Goal: Task Accomplishment & Management: Manage account settings

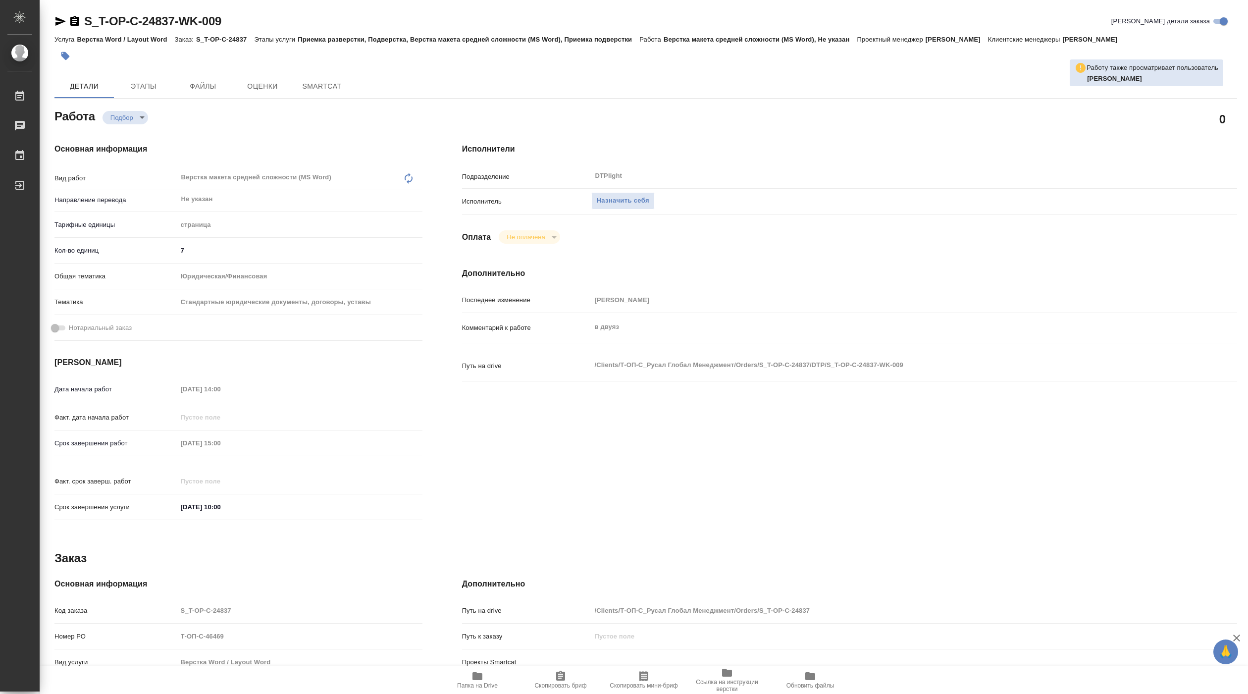
type textarea "x"
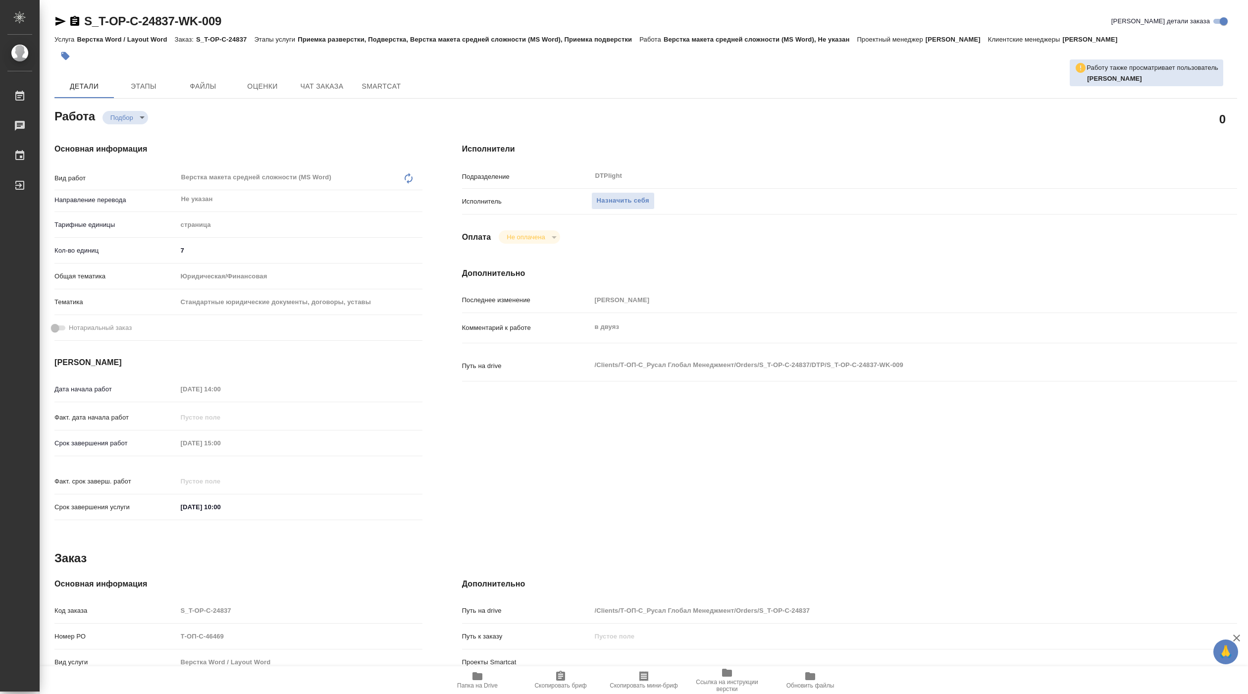
type textarea "x"
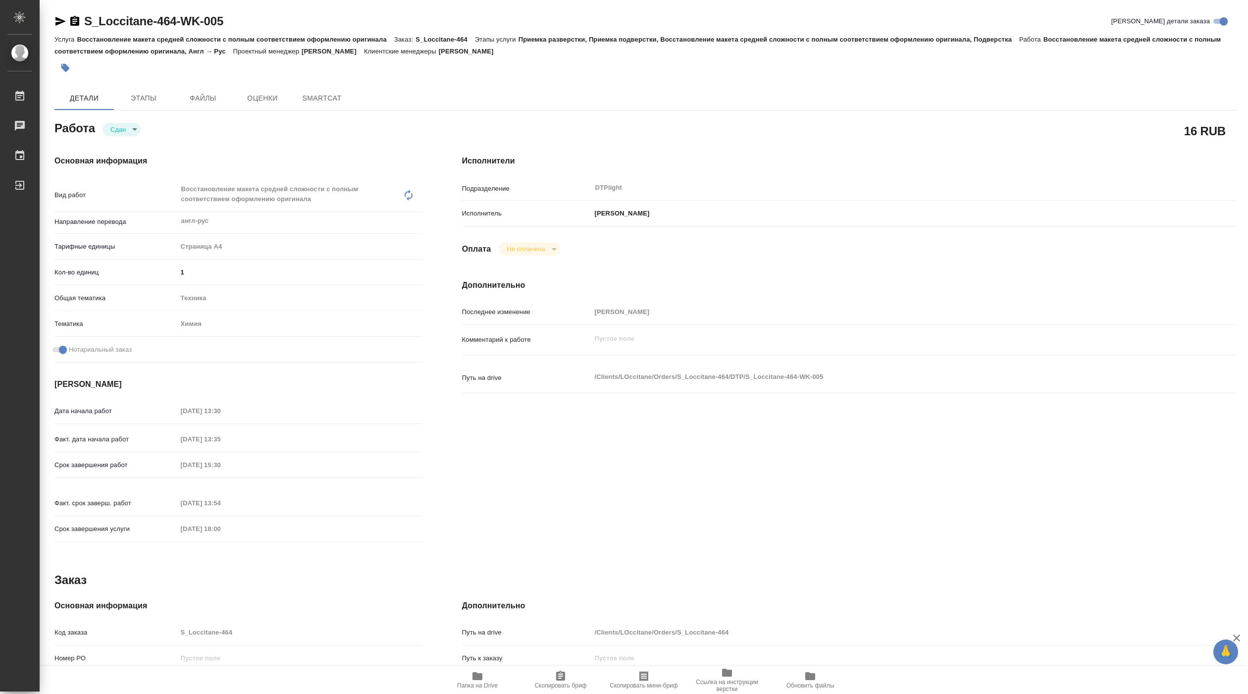
type textarea "x"
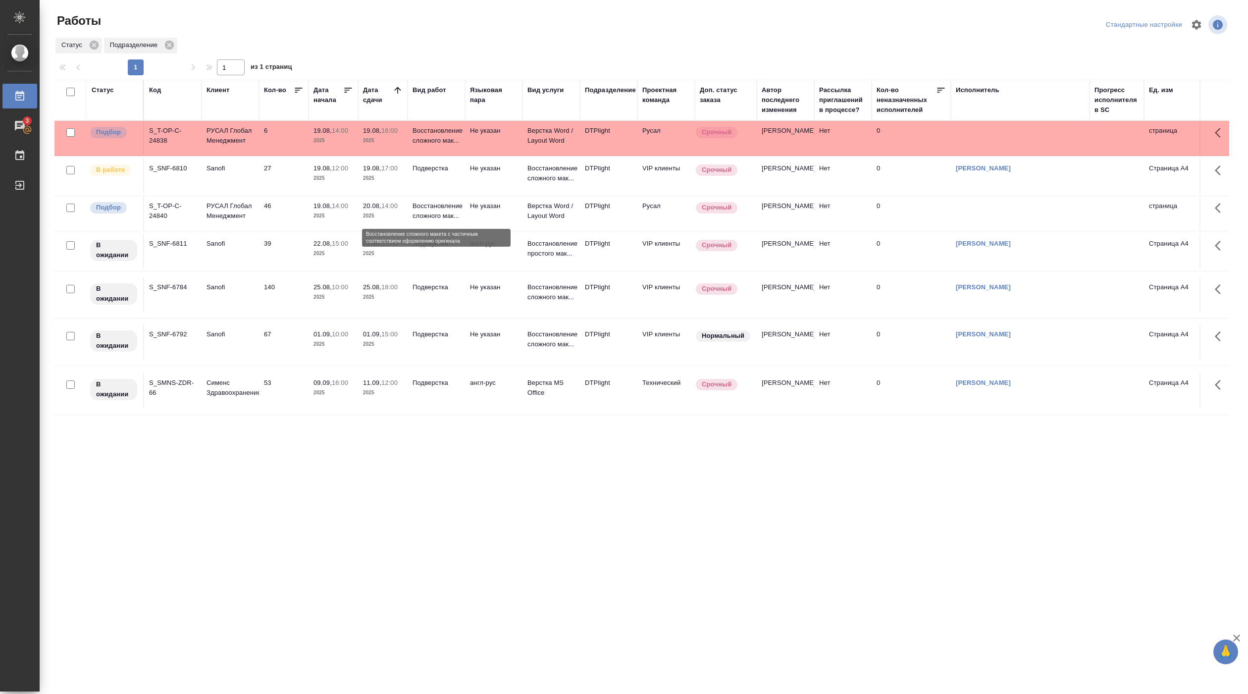
click at [454, 211] on p "Восстановление сложного мак..." at bounding box center [437, 211] width 48 height 20
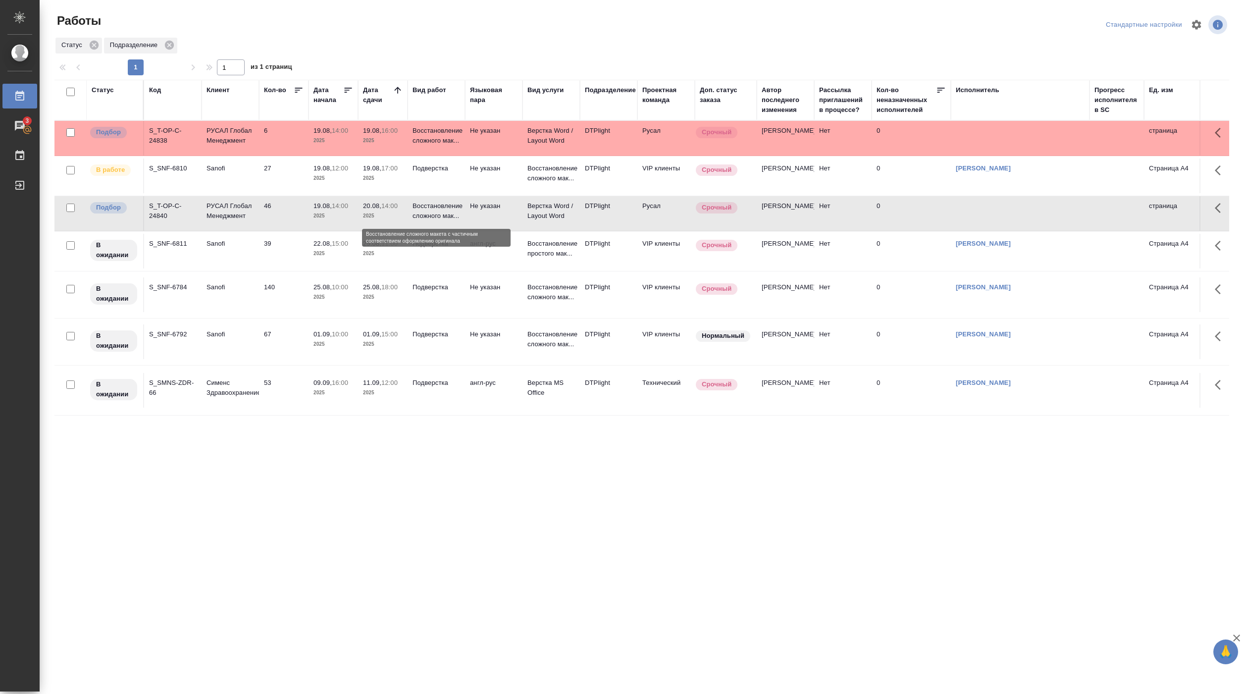
click at [454, 211] on p "Восстановление сложного мак..." at bounding box center [437, 211] width 48 height 20
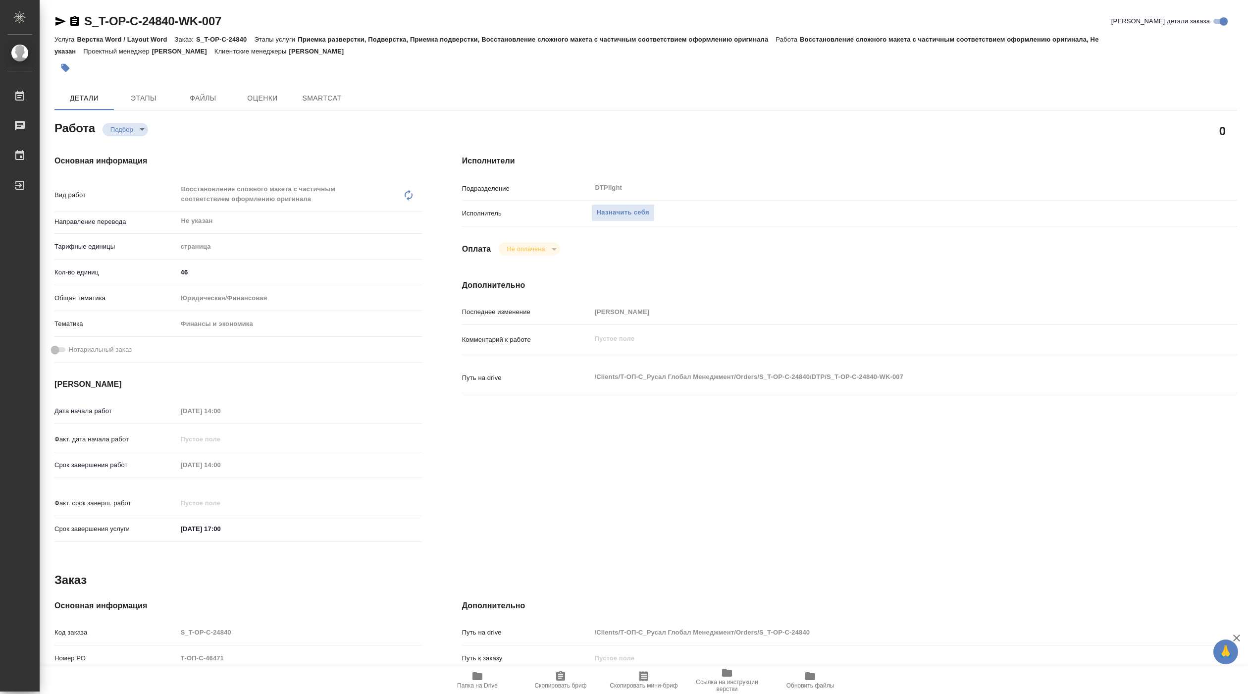
type textarea "x"
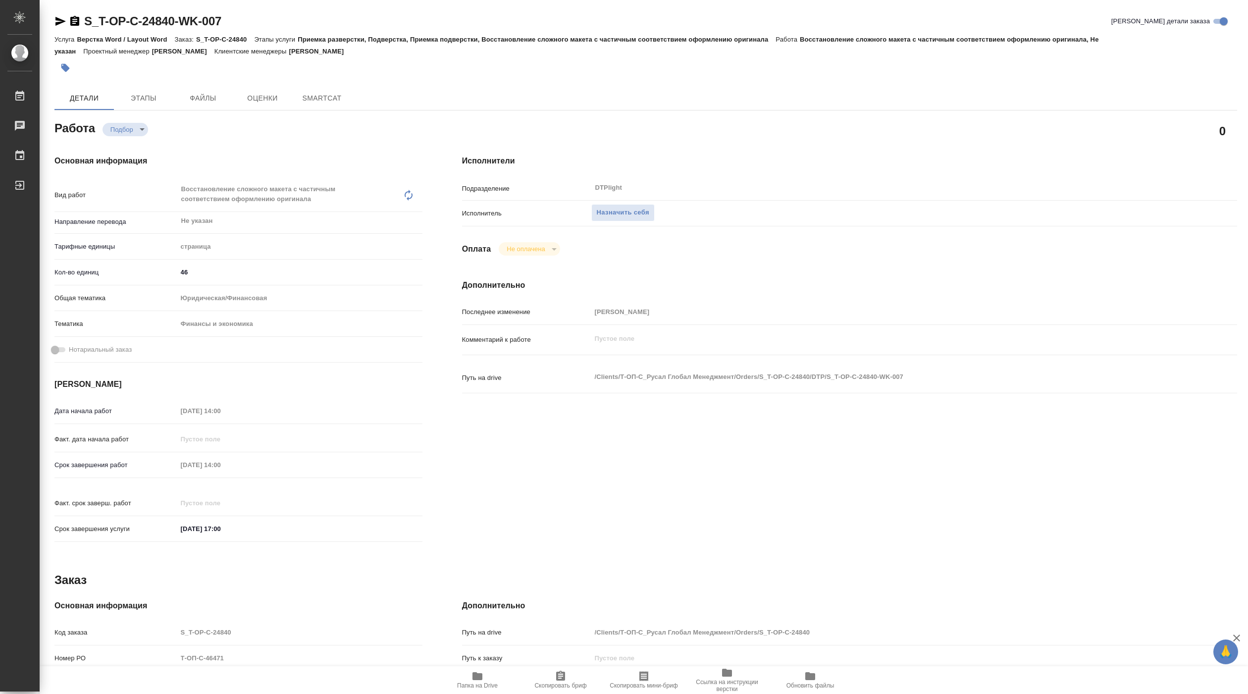
type textarea "x"
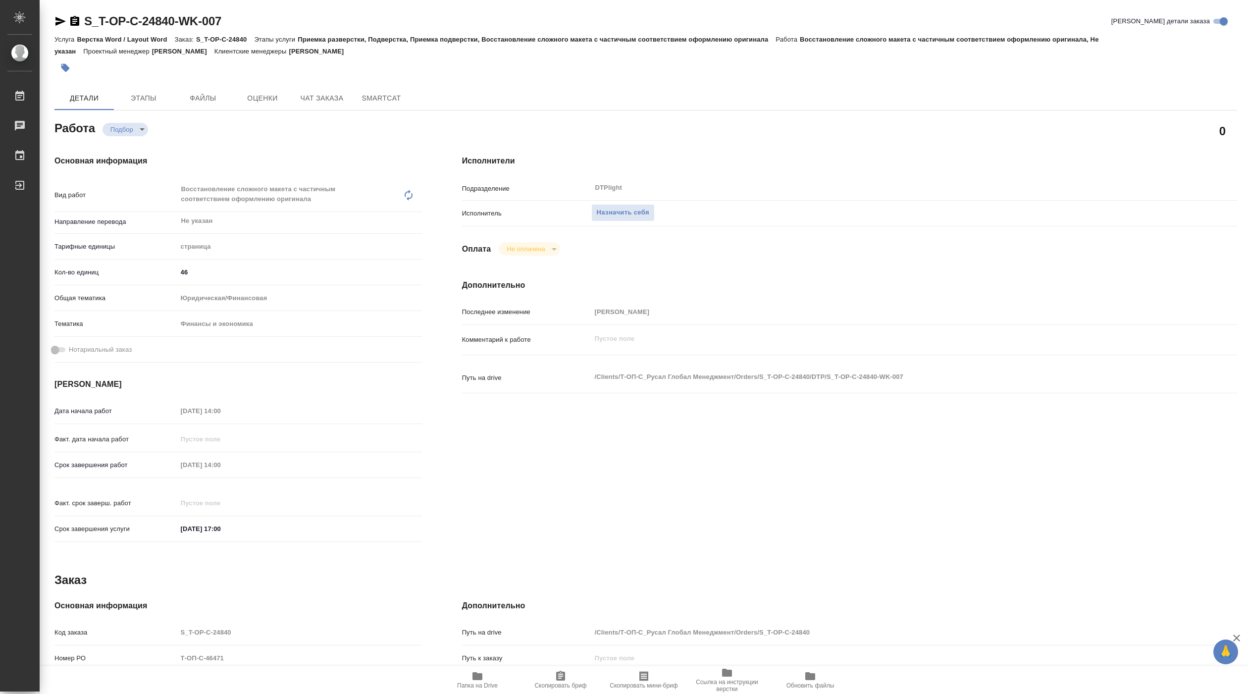
type textarea "x"
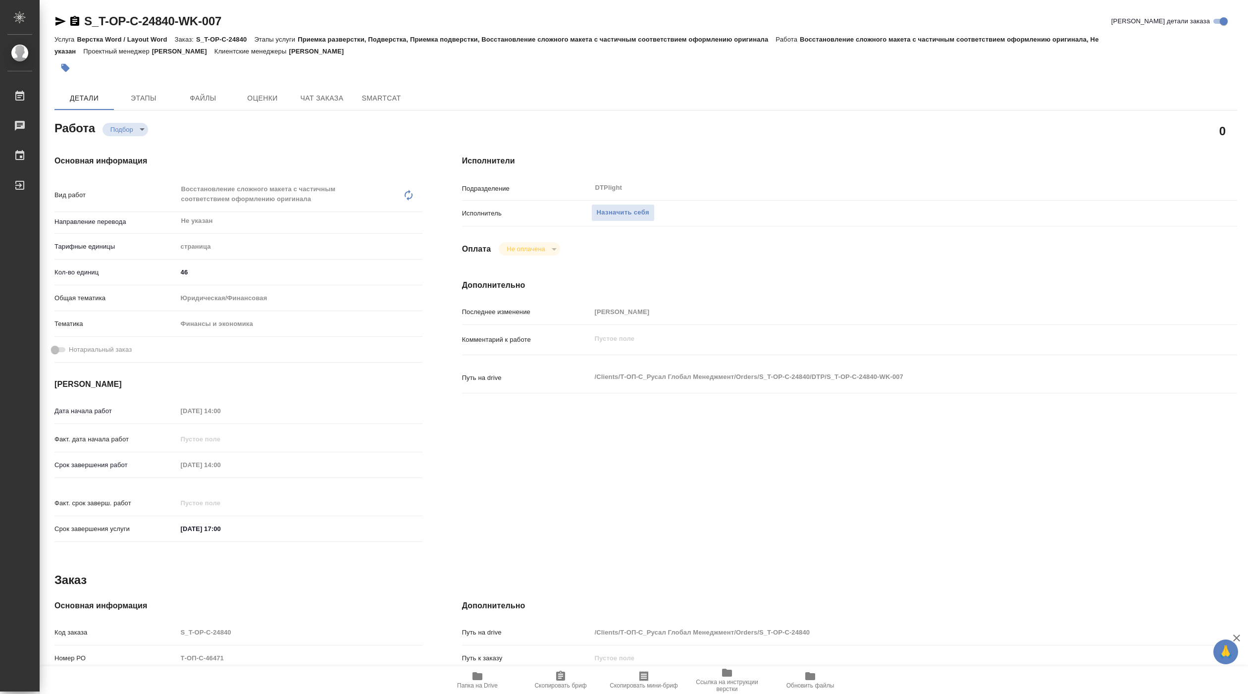
click at [479, 688] on span "Папка на Drive" at bounding box center [477, 685] width 41 height 7
type textarea "x"
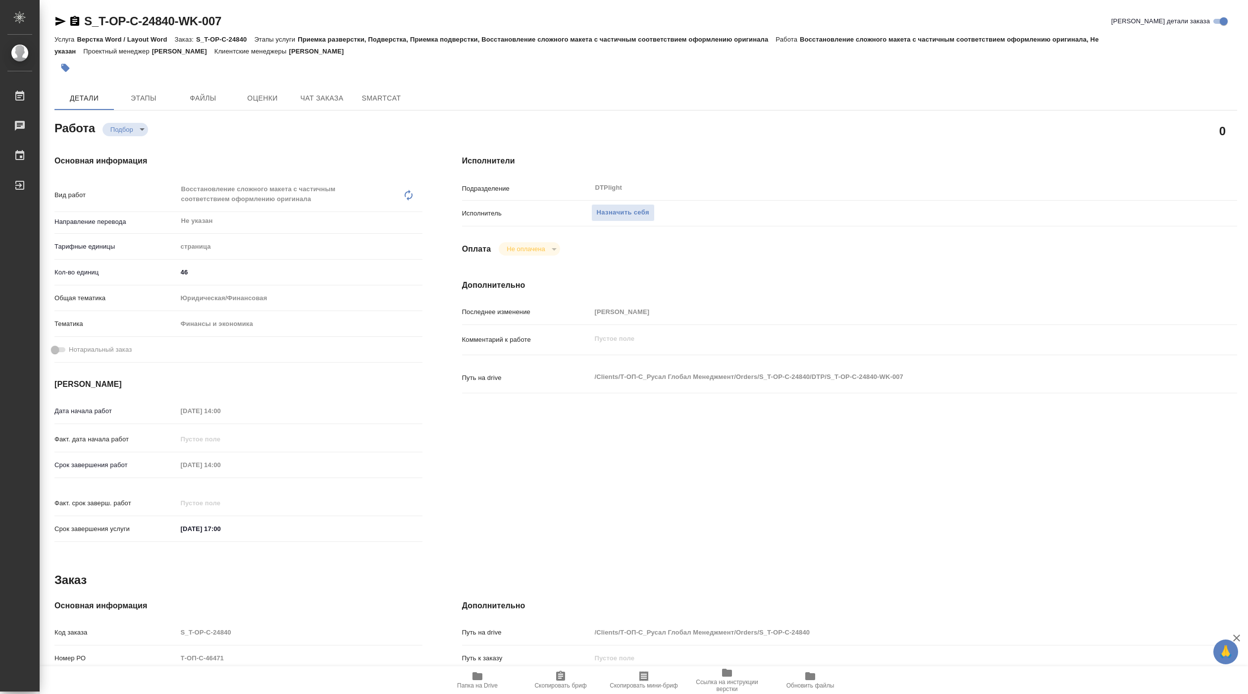
type textarea "x"
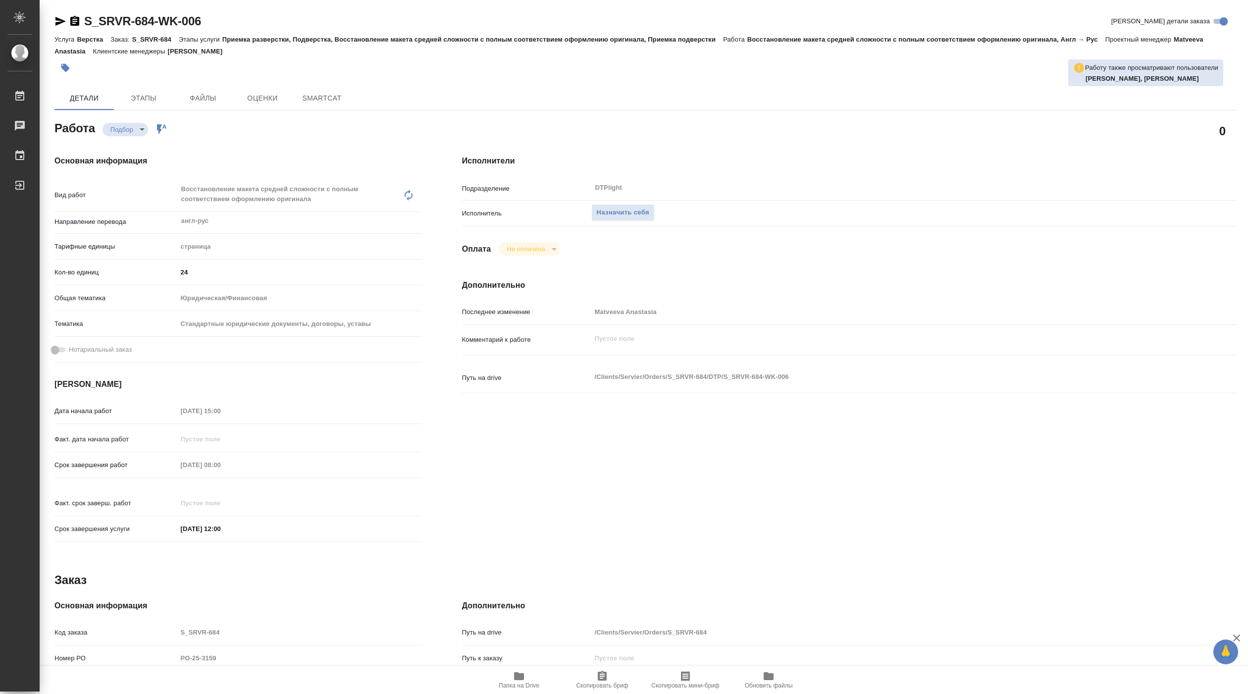
type textarea "x"
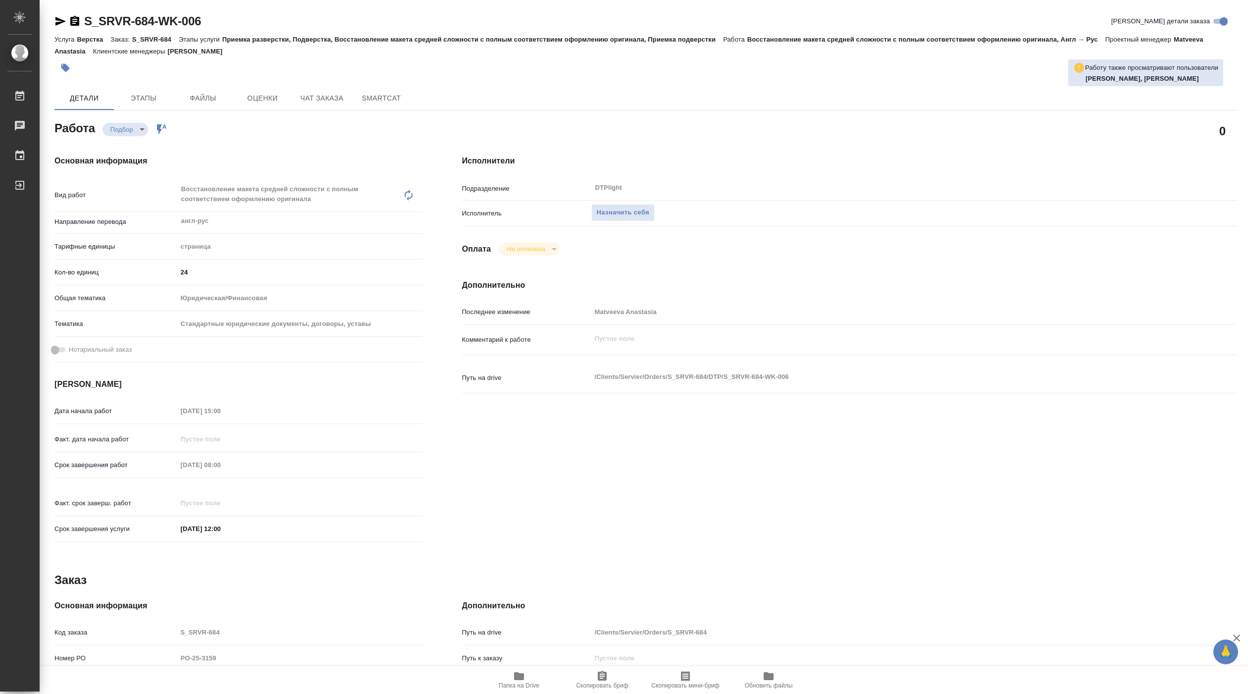
type textarea "x"
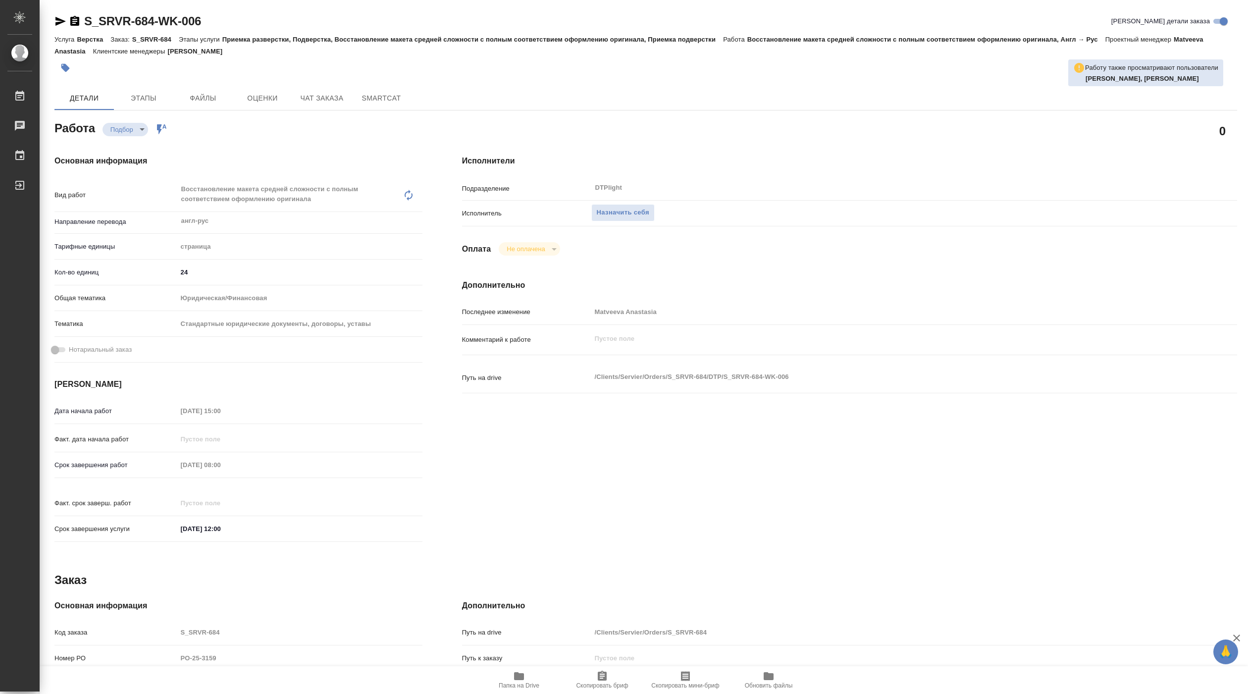
click at [517, 681] on icon "button" at bounding box center [519, 676] width 12 height 12
type textarea "x"
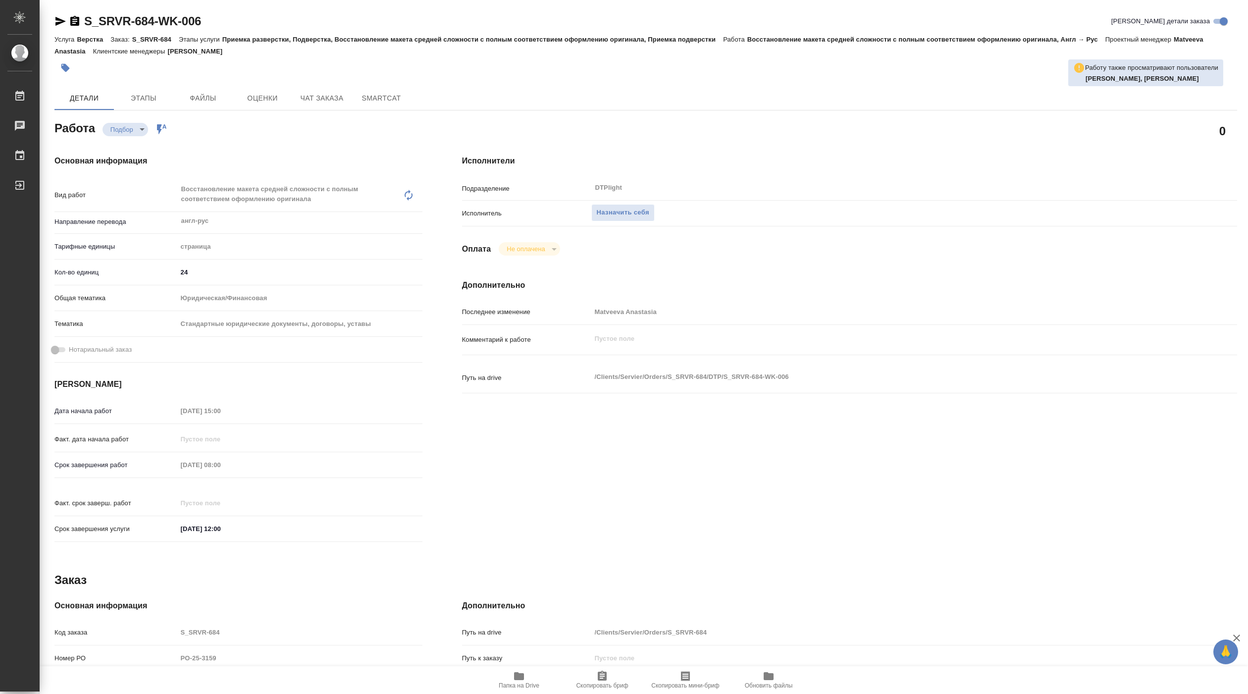
type textarea "x"
click at [620, 214] on span "Назначить себя" at bounding box center [623, 212] width 53 height 11
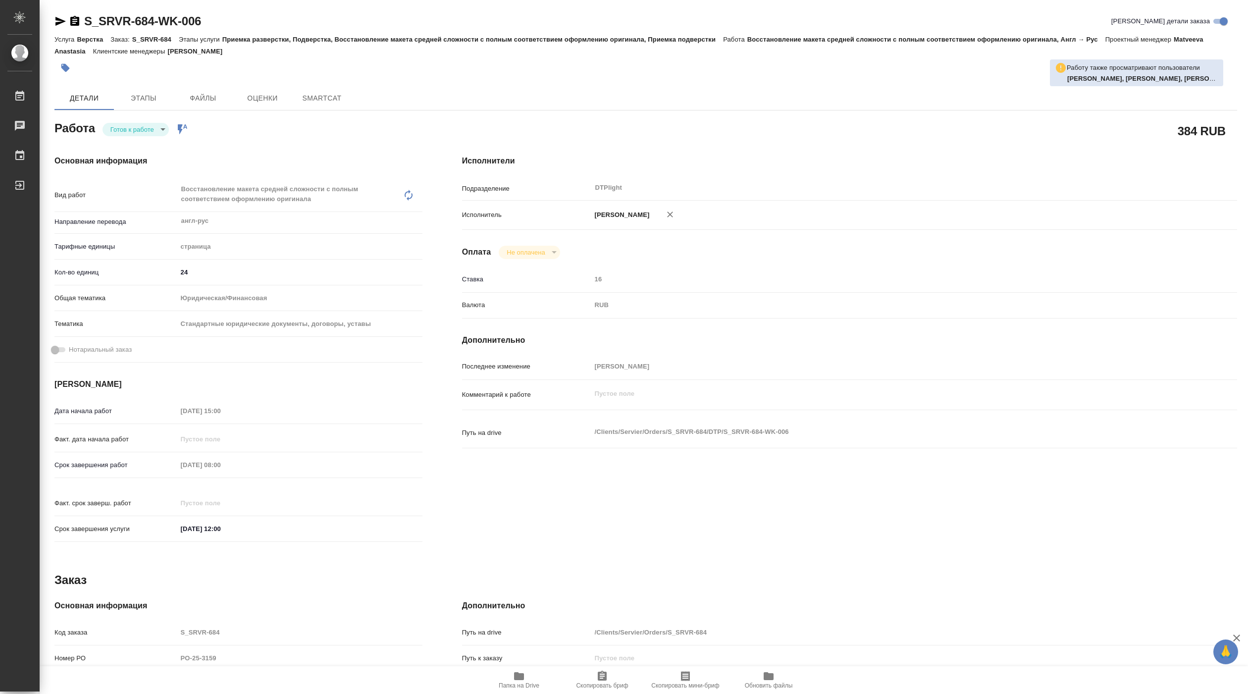
type textarea "x"
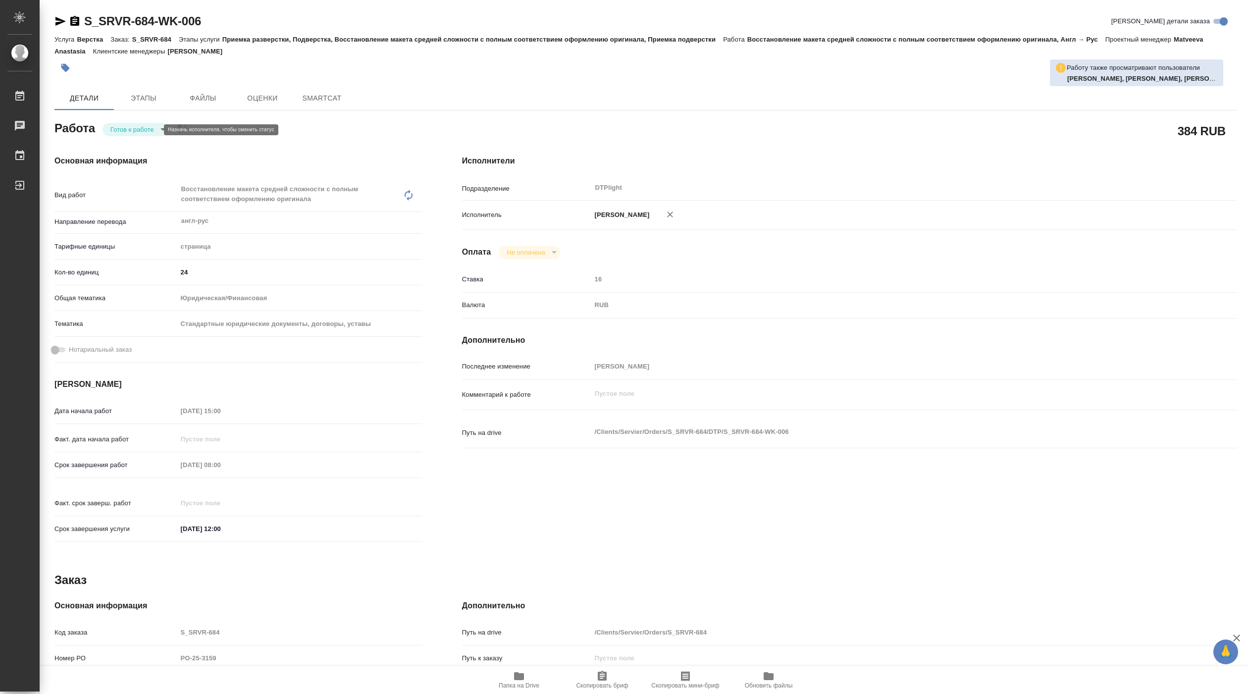
type textarea "x"
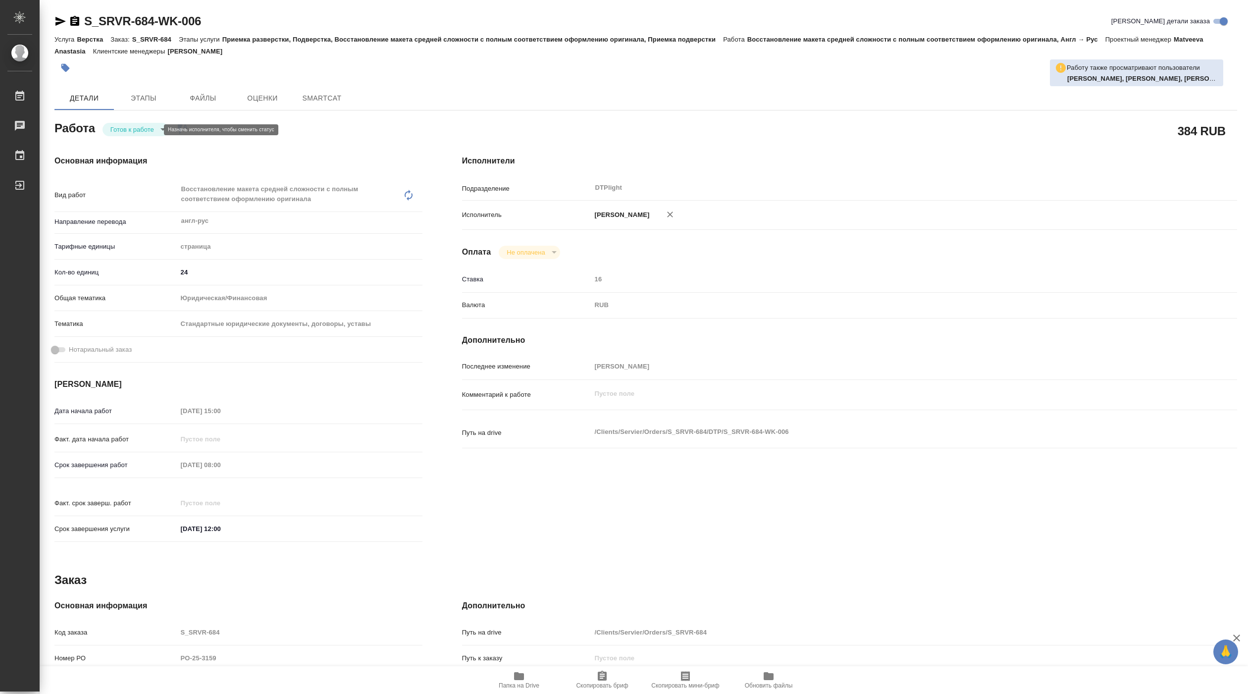
click at [108, 128] on body "🙏 .cls-1 fill:#fff; AWATERA [PERSON_NAME] Чаты График Выйти S_SRVR-684-WK-006 К…" at bounding box center [624, 347] width 1248 height 694
type textarea "x"
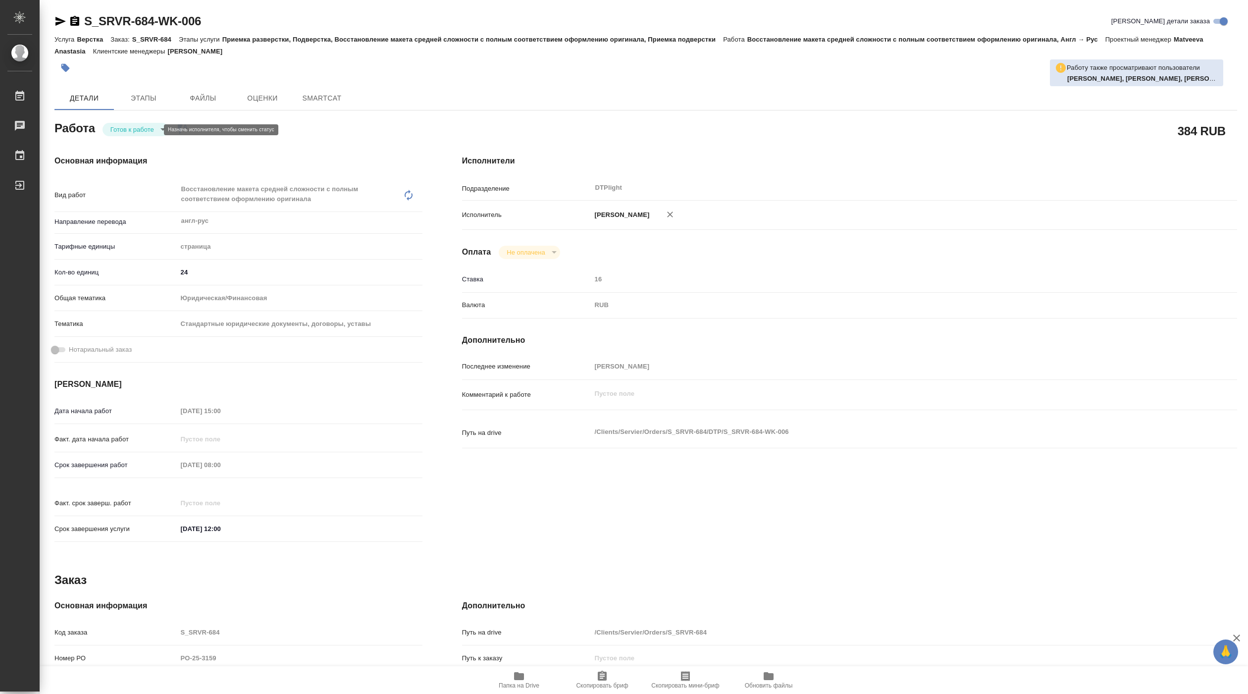
type textarea "x"
click at [121, 131] on button "В работе" at bounding box center [126, 129] width 33 height 11
type textarea "x"
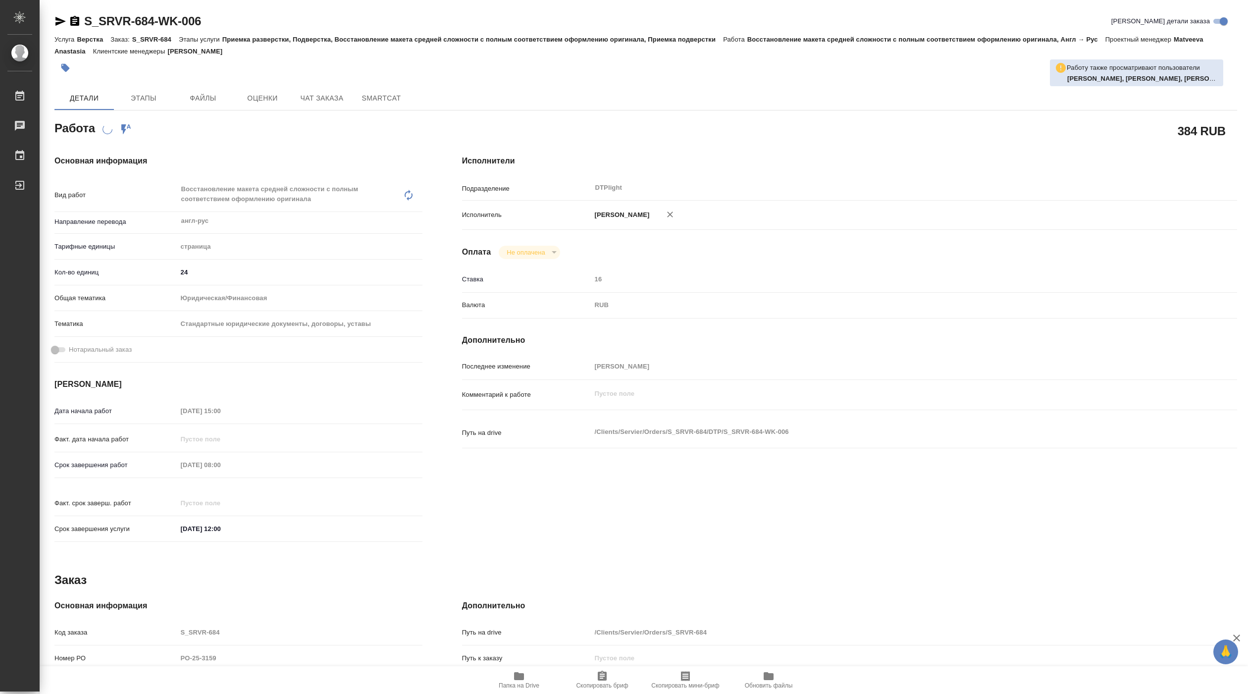
type textarea "x"
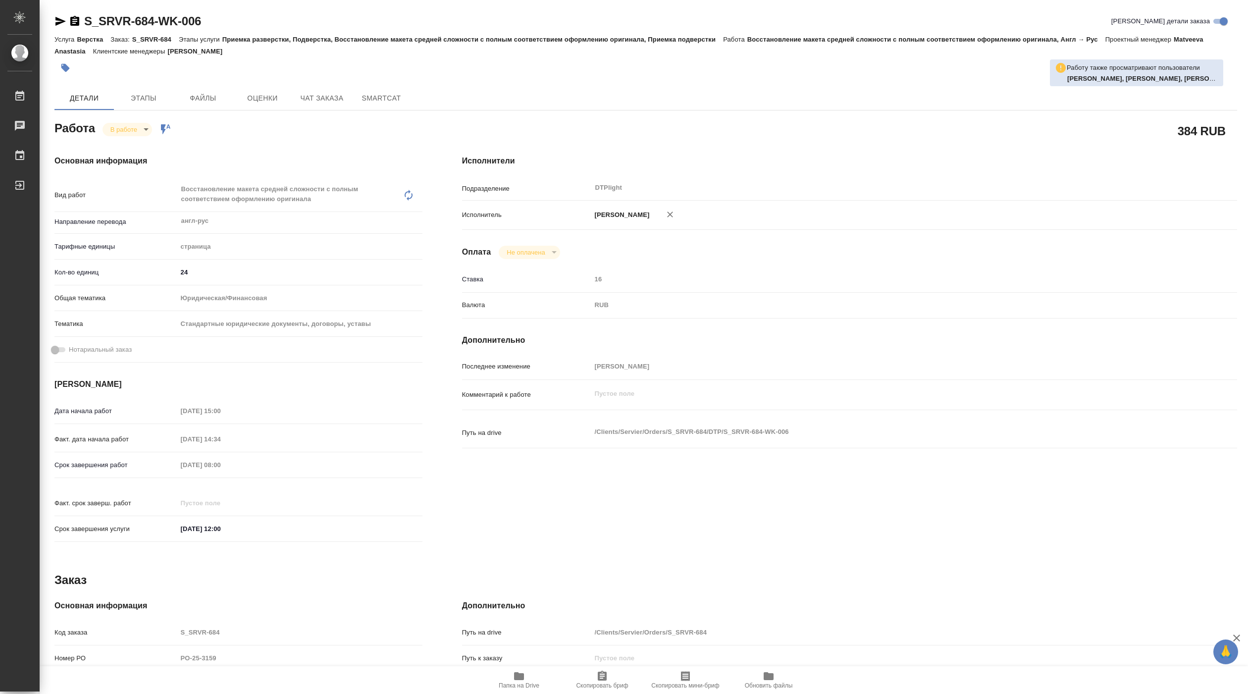
type textarea "x"
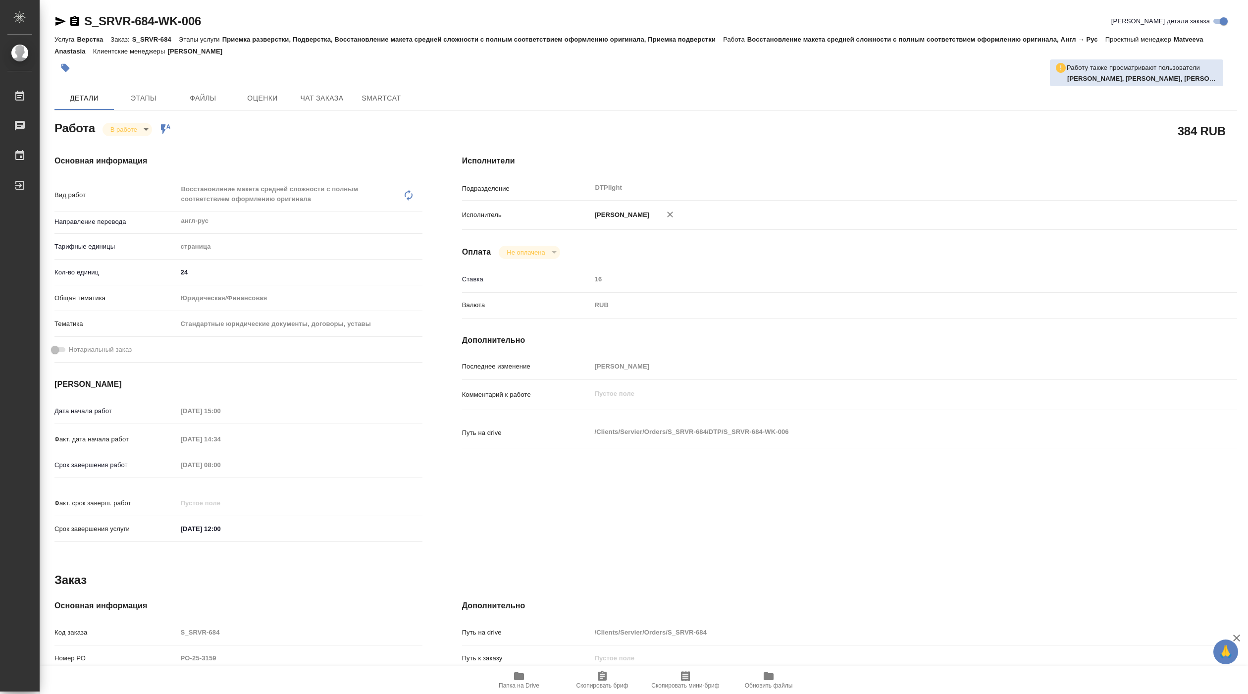
type textarea "x"
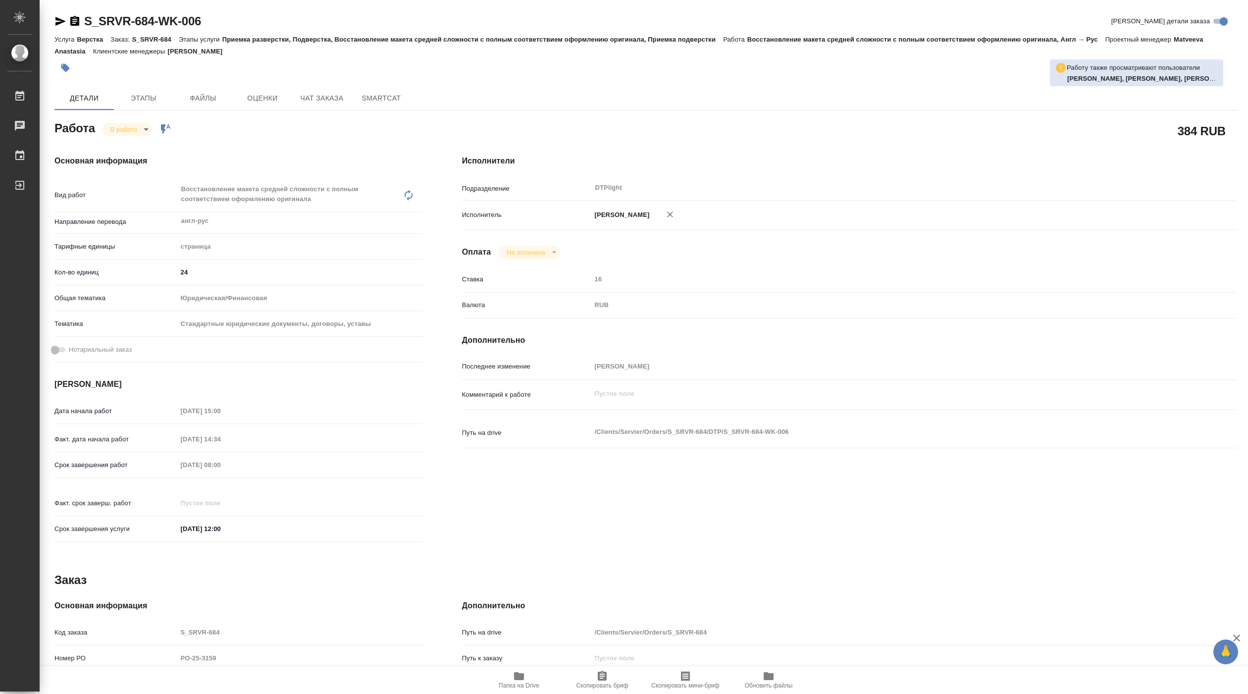
type textarea "x"
